Goal: Task Accomplishment & Management: Complete application form

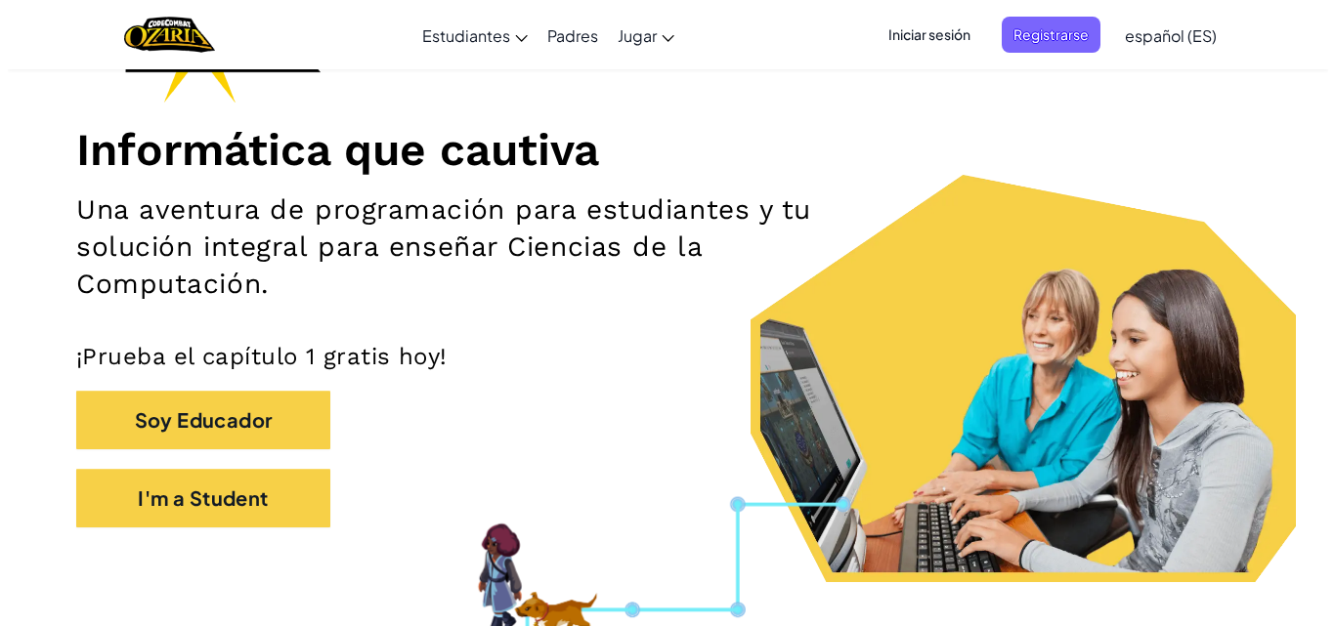
scroll to position [385, 0]
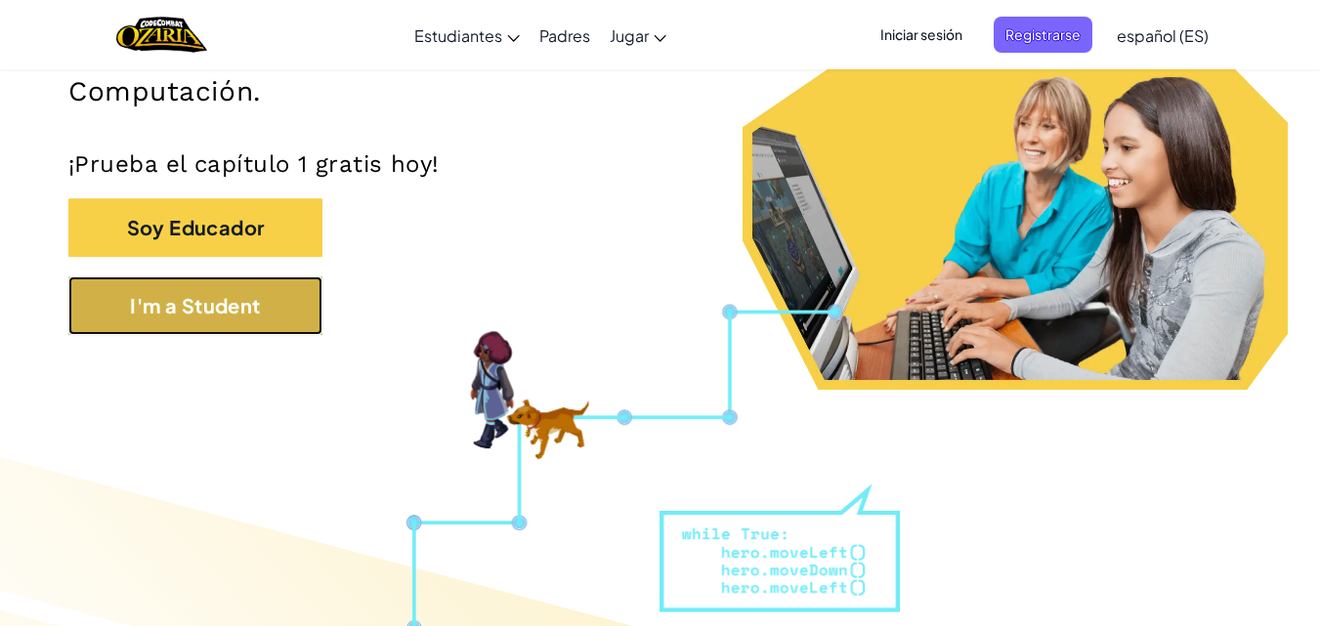
click at [299, 298] on button "I'm a Student" at bounding box center [195, 305] width 254 height 59
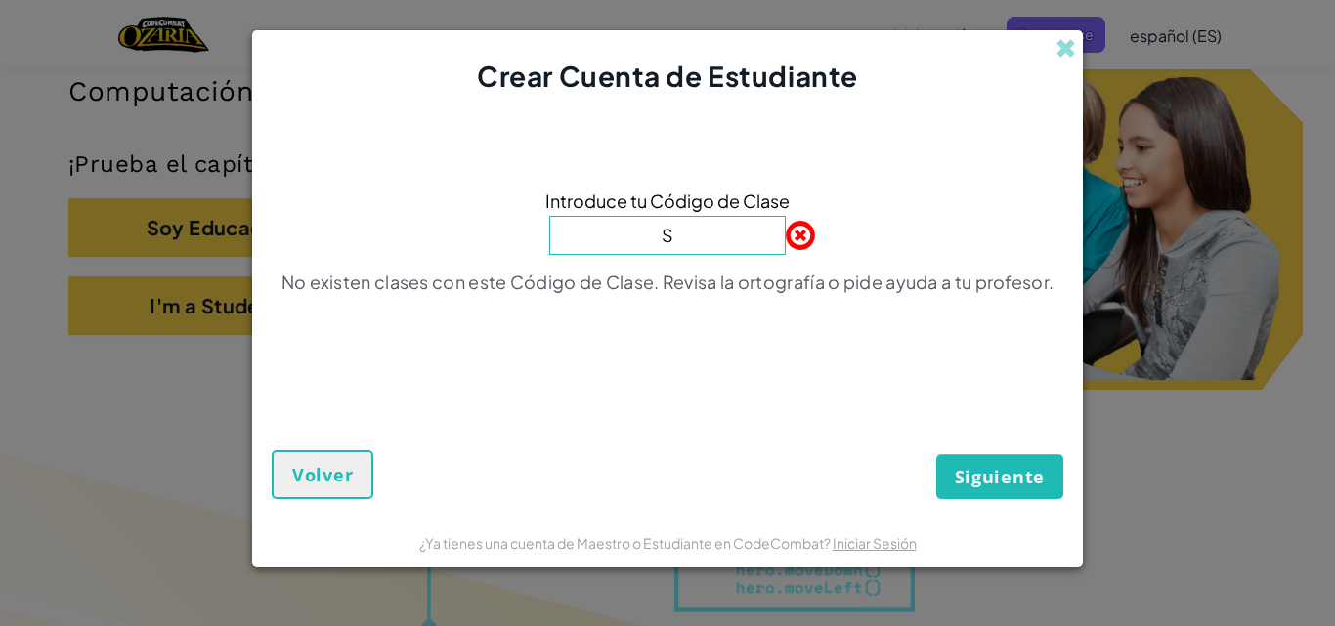
type input "SpeedLateHorse"
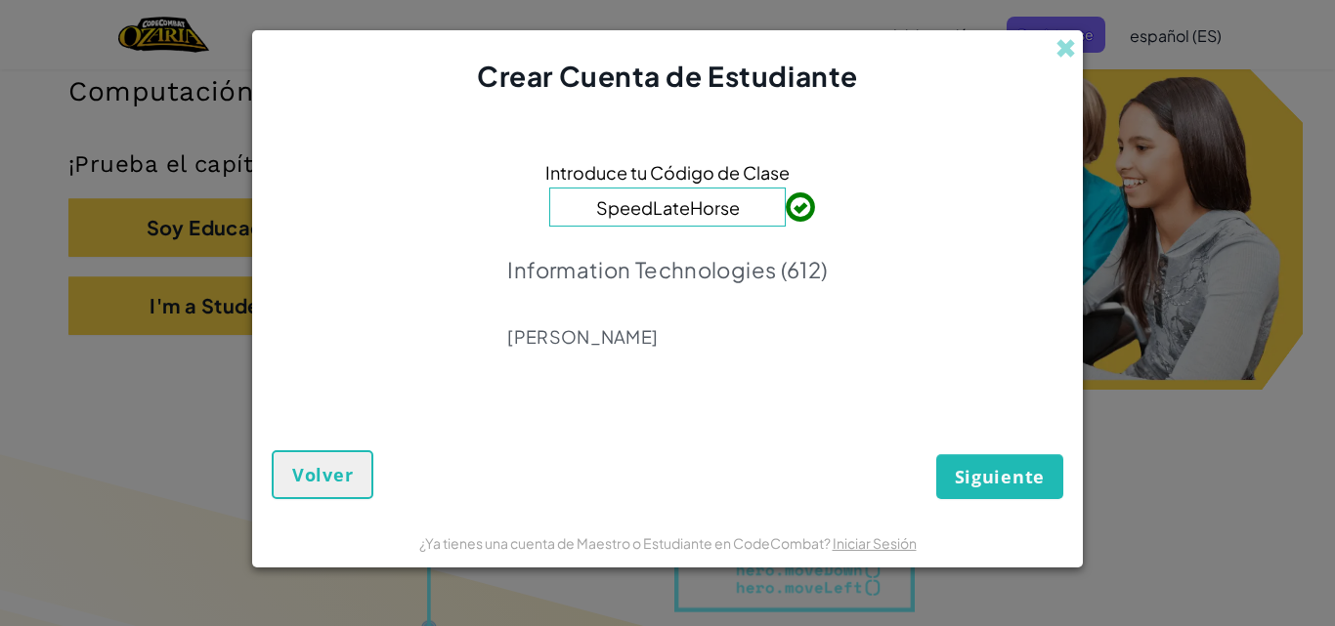
click button "Siguiente" at bounding box center [999, 476] width 127 height 45
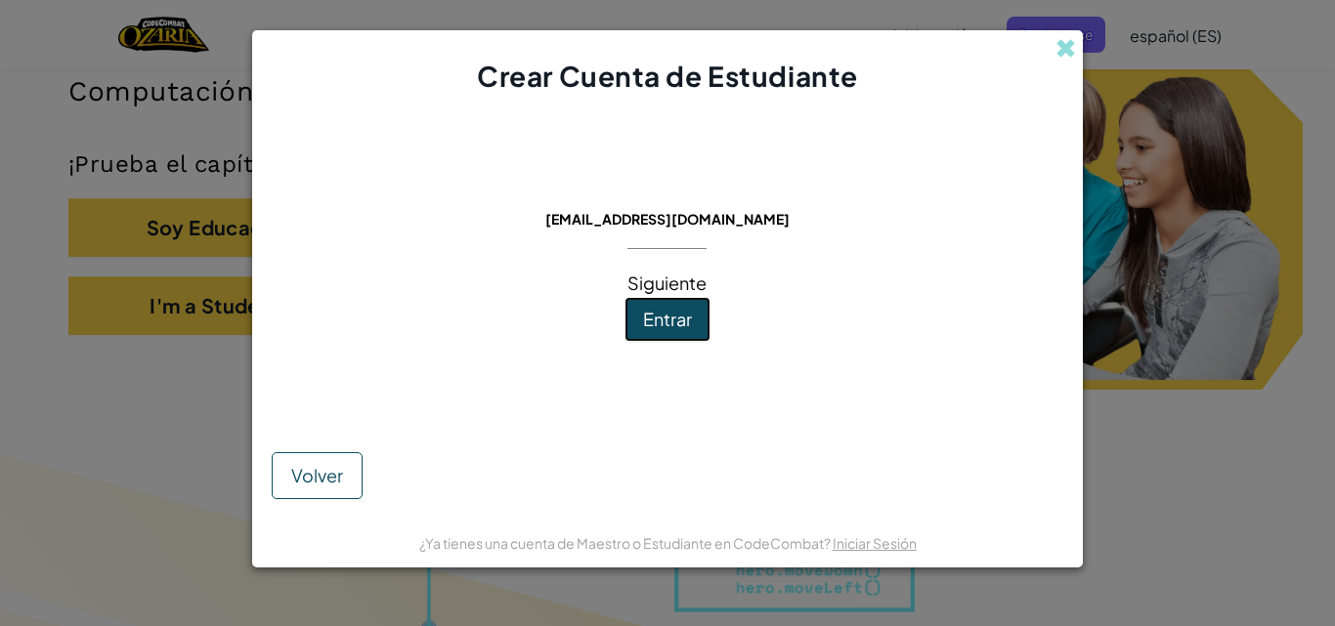
click at [689, 309] on span "Entrar" at bounding box center [667, 319] width 49 height 22
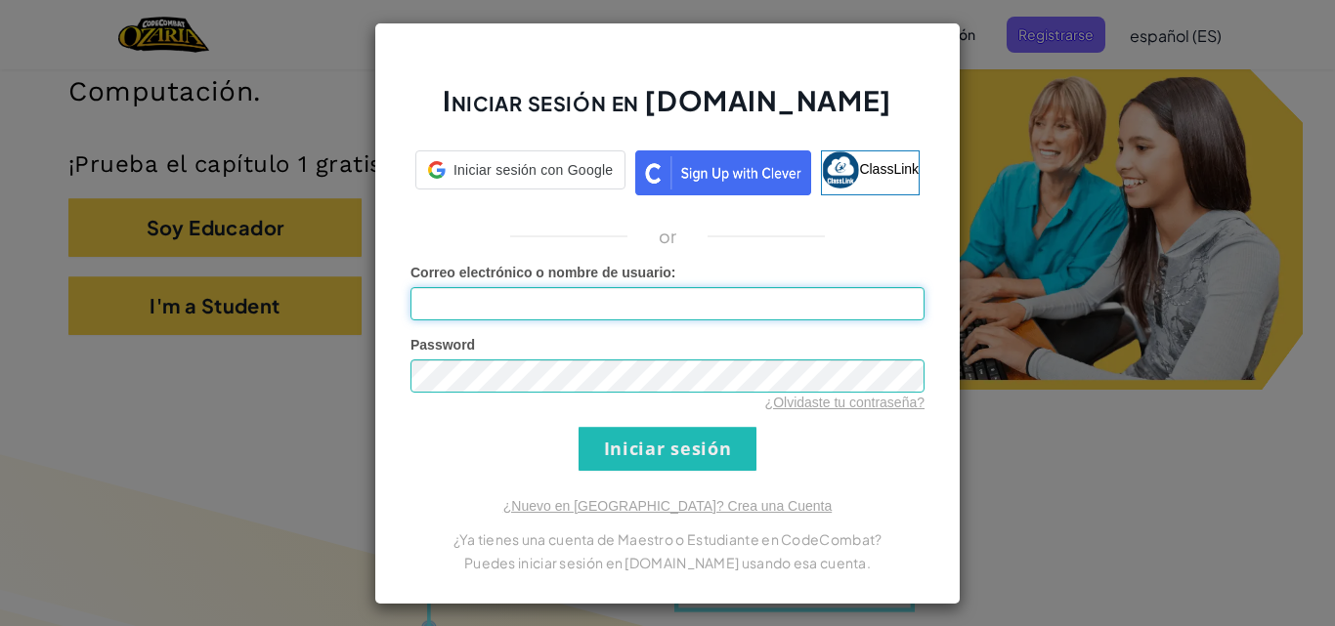
type input "[EMAIL_ADDRESS][DOMAIN_NAME]"
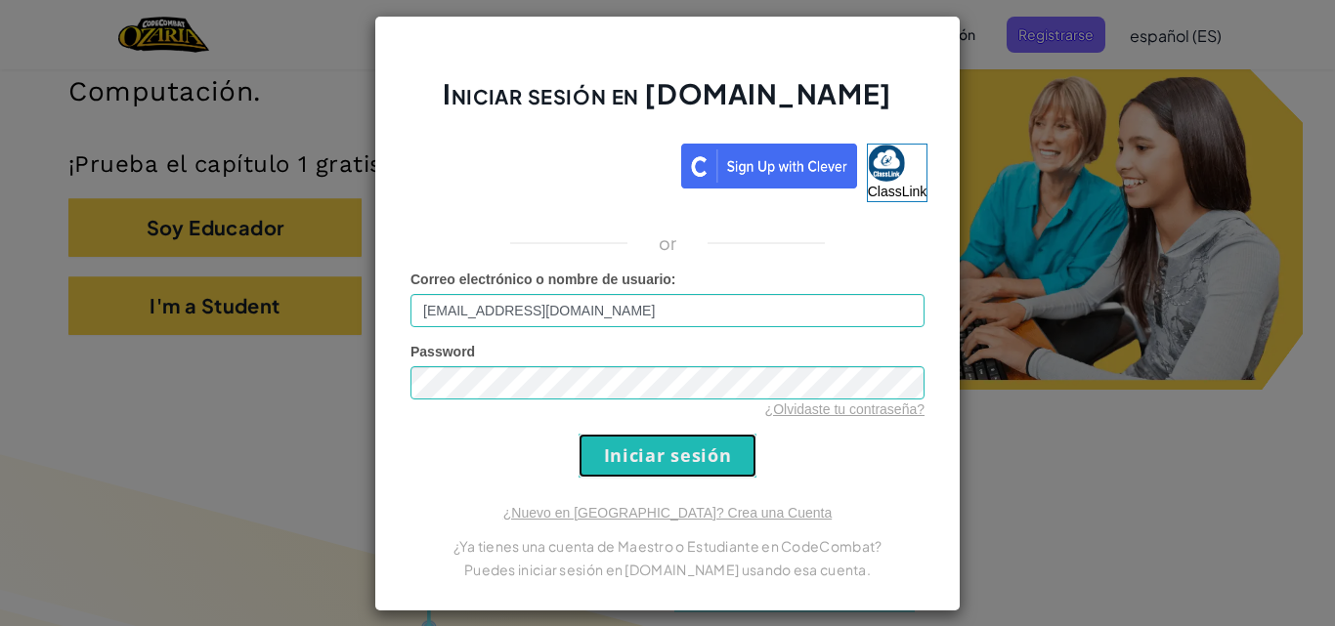
click at [701, 438] on input "Iniciar sesión" at bounding box center [667, 456] width 178 height 44
